Goal: Task Accomplishment & Management: Manage account settings

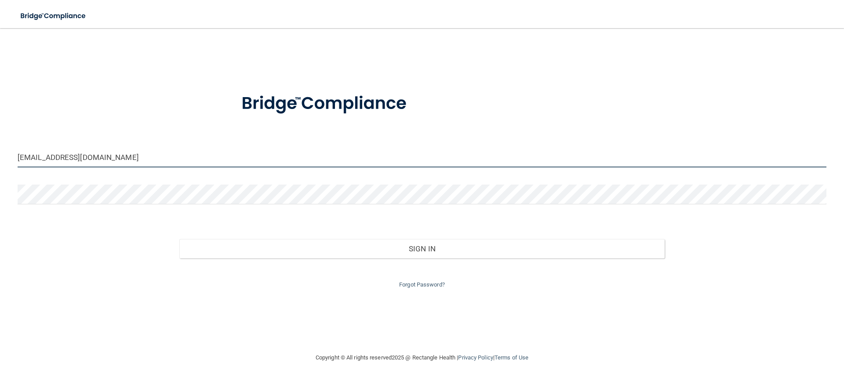
click at [143, 160] on input "[EMAIL_ADDRESS][DOMAIN_NAME]" at bounding box center [422, 158] width 808 height 20
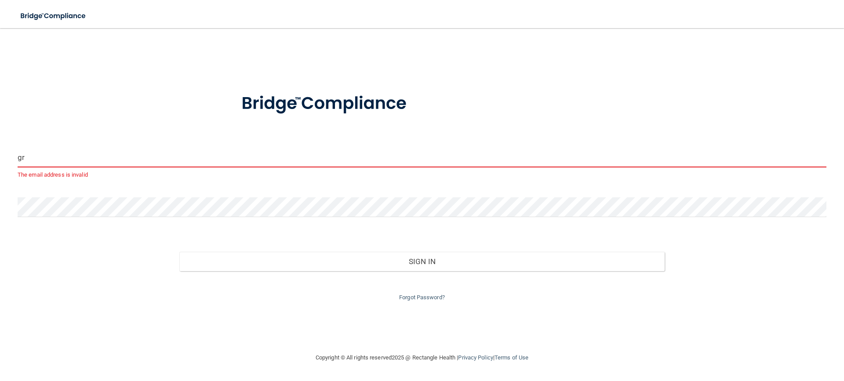
type input "g"
type input "[PERSON_NAME][EMAIL_ADDRESS][DOMAIN_NAME]"
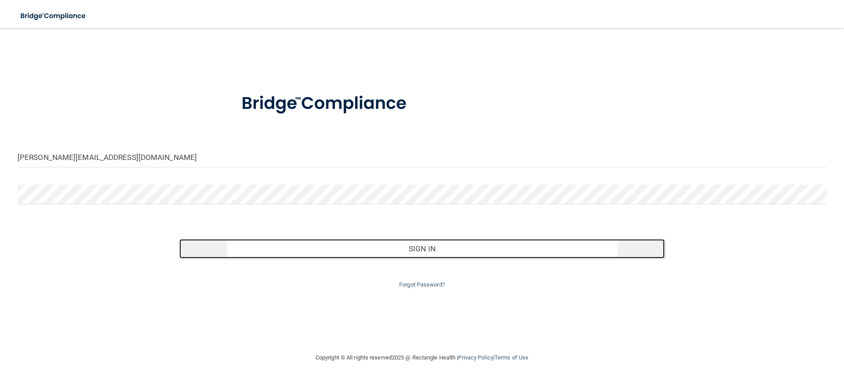
click at [432, 253] on button "Sign In" at bounding box center [421, 248] width 485 height 19
click at [419, 248] on button "Sign In" at bounding box center [421, 248] width 485 height 19
click at [413, 245] on button "Sign In" at bounding box center [421, 248] width 485 height 19
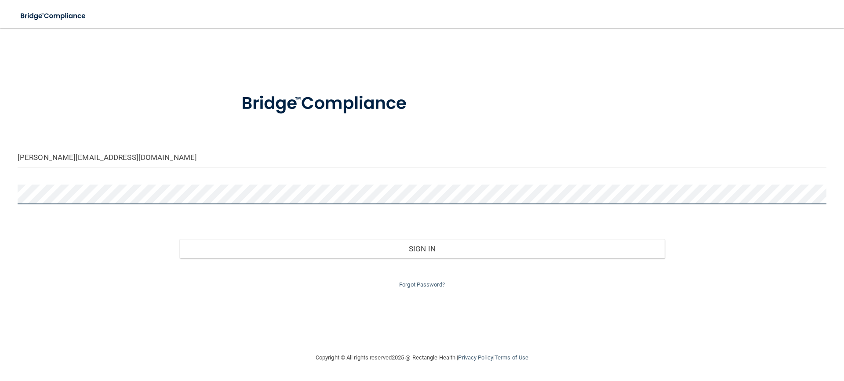
click at [0, 175] on main "[PERSON_NAME][EMAIL_ADDRESS][DOMAIN_NAME] Invalid email/password. You don't hav…" at bounding box center [422, 204] width 844 height 353
click at [179, 239] on button "Sign In" at bounding box center [421, 248] width 485 height 19
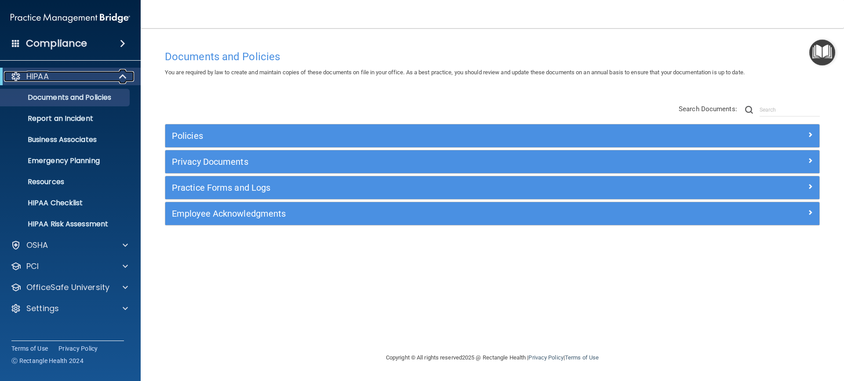
click at [123, 75] on span at bounding box center [123, 76] width 7 height 11
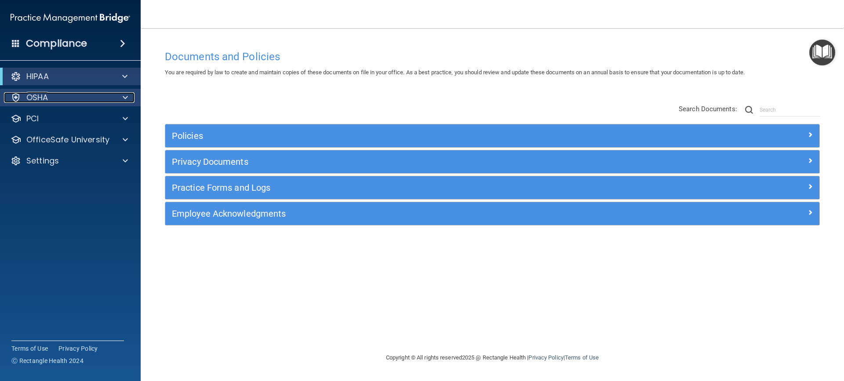
click at [121, 95] on div at bounding box center [124, 97] width 22 height 11
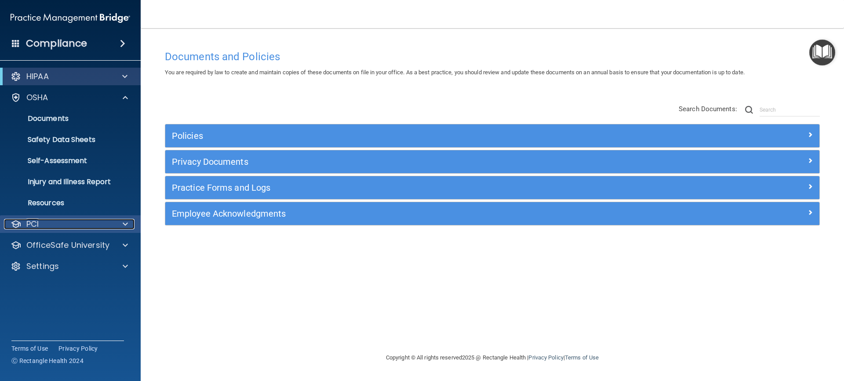
click at [126, 223] on span at bounding box center [125, 224] width 5 height 11
click at [53, 41] on h4 "Compliance" at bounding box center [56, 43] width 61 height 12
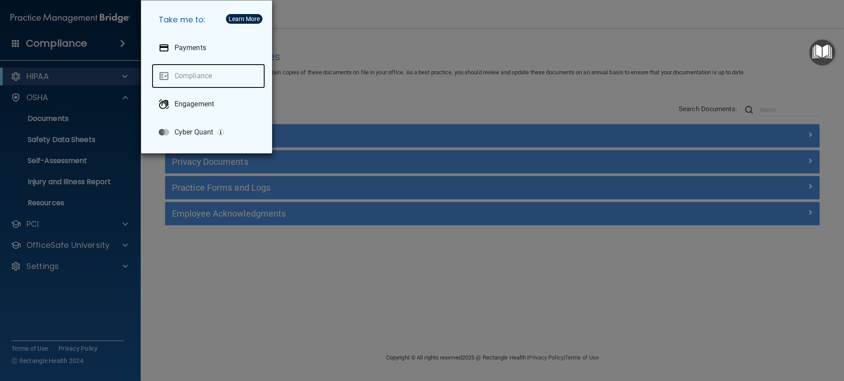
click at [200, 71] on link "Compliance" at bounding box center [208, 76] width 113 height 25
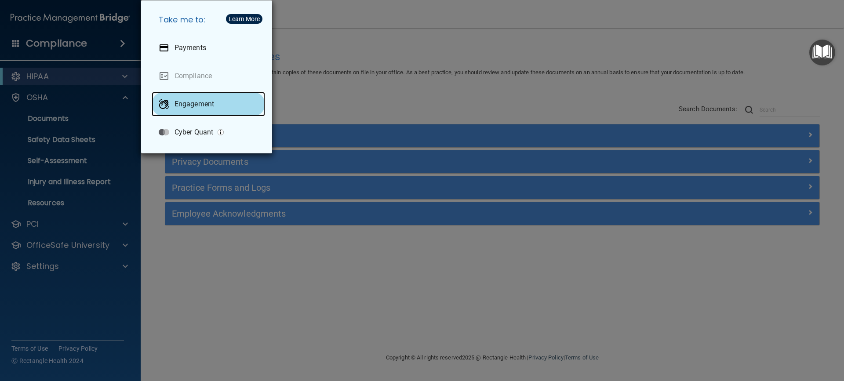
click at [210, 105] on p "Engagement" at bounding box center [194, 104] width 40 height 9
click at [384, 19] on div "Take me to: Payments Compliance Engagement Cyber Quant" at bounding box center [422, 190] width 844 height 381
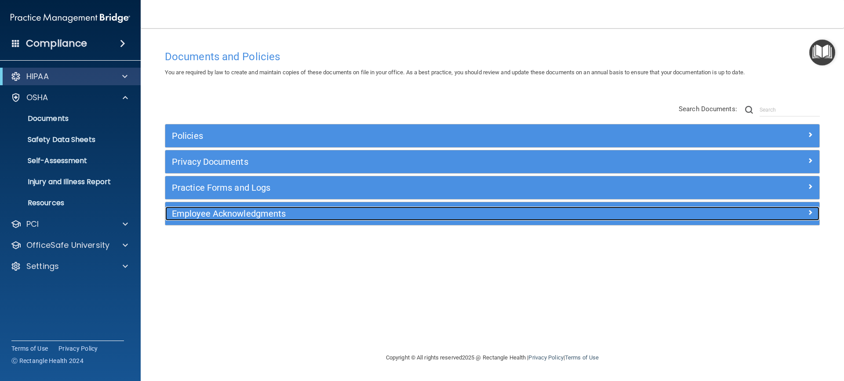
click at [262, 216] on h5 "Employee Acknowledgments" at bounding box center [410, 214] width 477 height 10
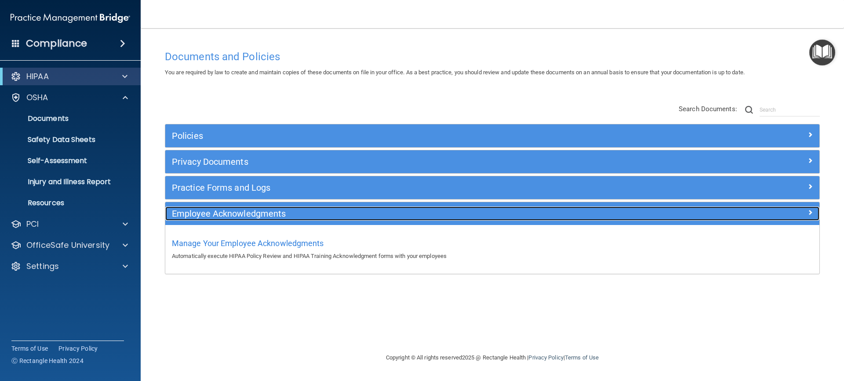
click at [264, 214] on h5 "Employee Acknowledgments" at bounding box center [410, 214] width 477 height 10
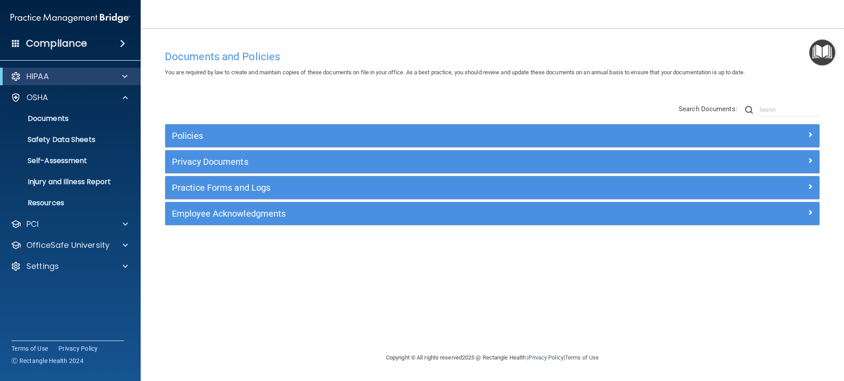
click at [80, 39] on h4 "Compliance" at bounding box center [56, 43] width 61 height 12
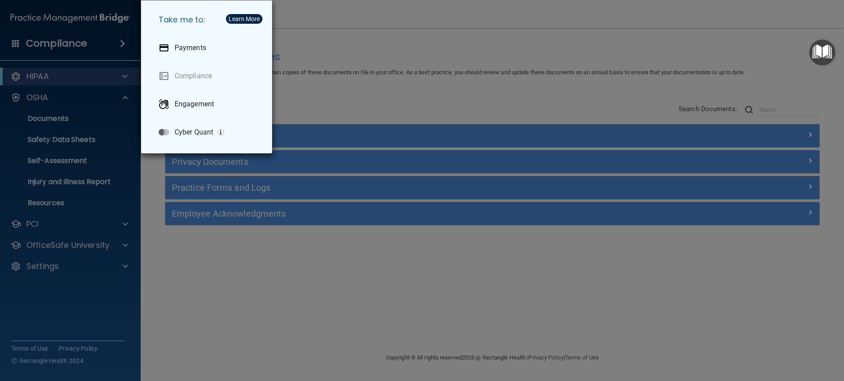
click at [468, 28] on div "Take me to: Payments Compliance Engagement Cyber Quant" at bounding box center [422, 190] width 844 height 381
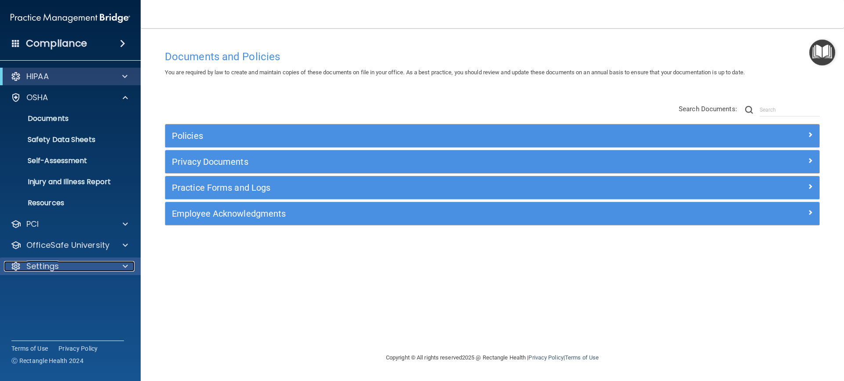
click at [82, 267] on div "Settings" at bounding box center [58, 266] width 109 height 11
click at [61, 306] on p "My Users" at bounding box center [66, 308] width 120 height 9
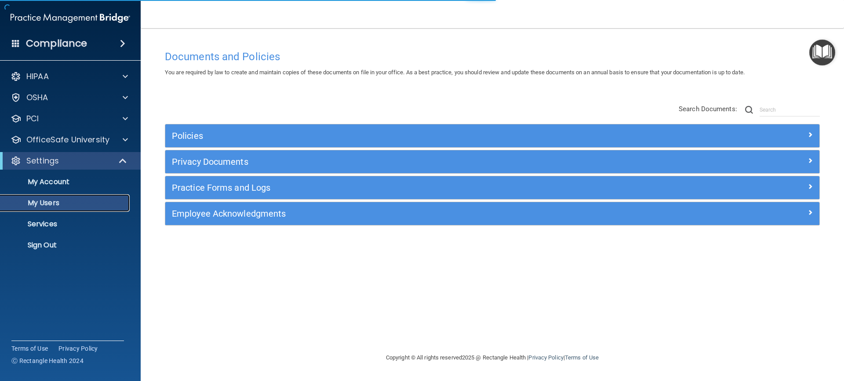
select select "20"
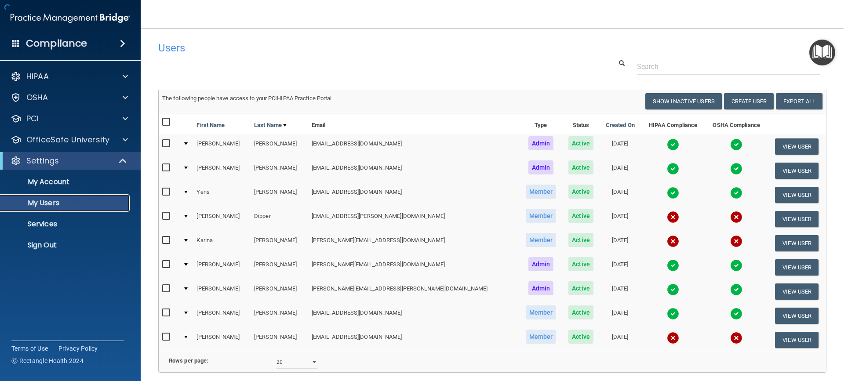
click at [43, 203] on p "My Users" at bounding box center [66, 203] width 120 height 9
